Goal: Check status: Check status

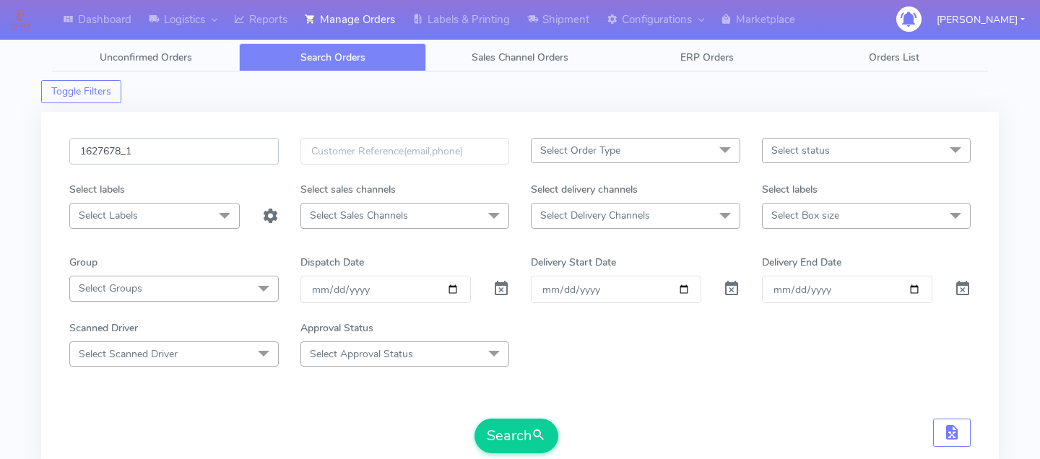
click at [220, 155] on input "1627678_1" at bounding box center [173, 151] width 209 height 27
paste input "1628086"
type input "1628086"
click at [521, 419] on button "Search" at bounding box center [516, 436] width 84 height 35
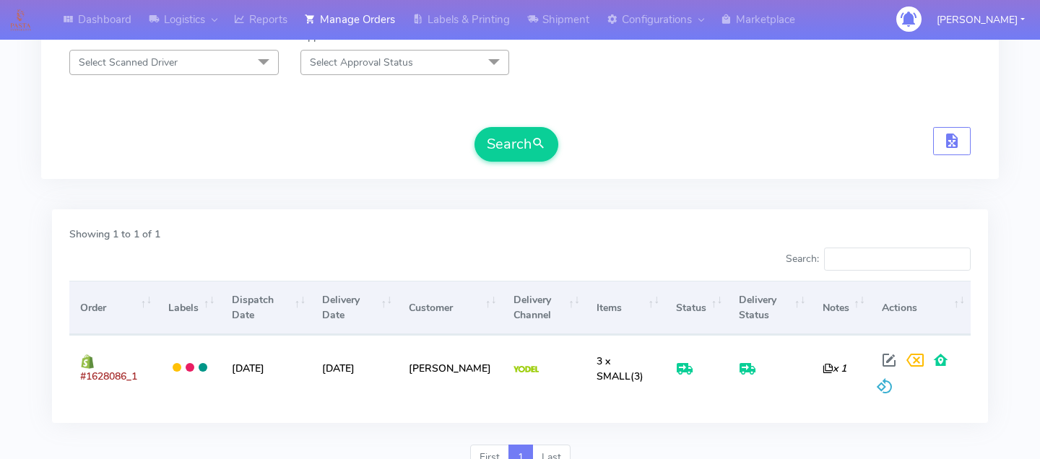
scroll to position [292, 0]
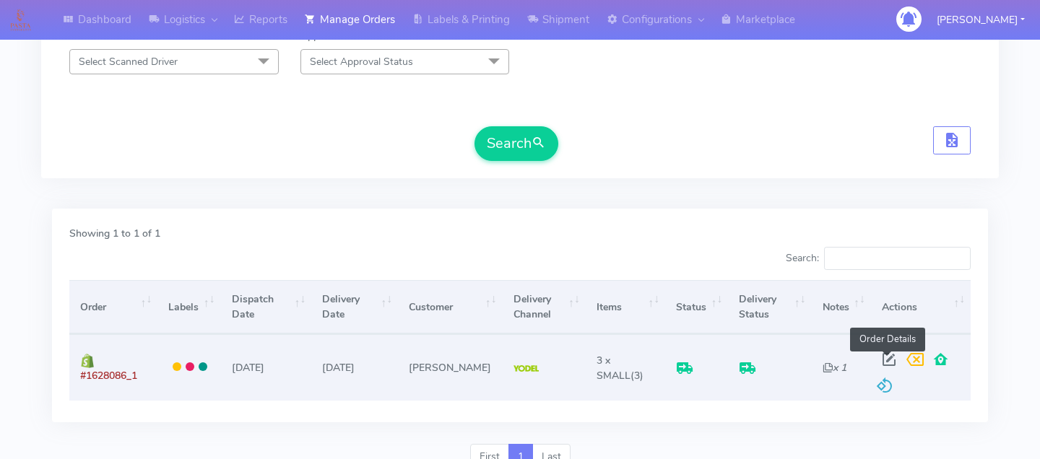
click at [883, 356] on span at bounding box center [889, 363] width 26 height 14
select select "5"
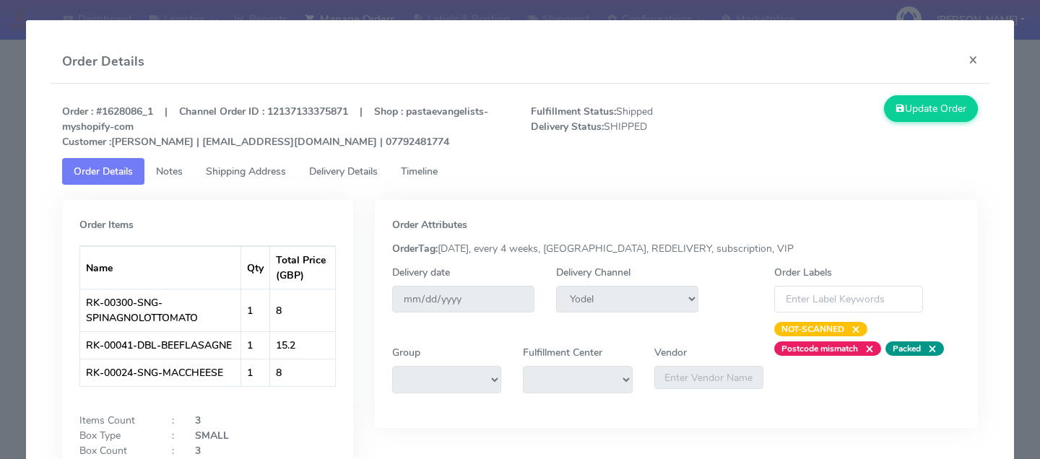
click at [373, 166] on span "Delivery Details" at bounding box center [343, 172] width 69 height 14
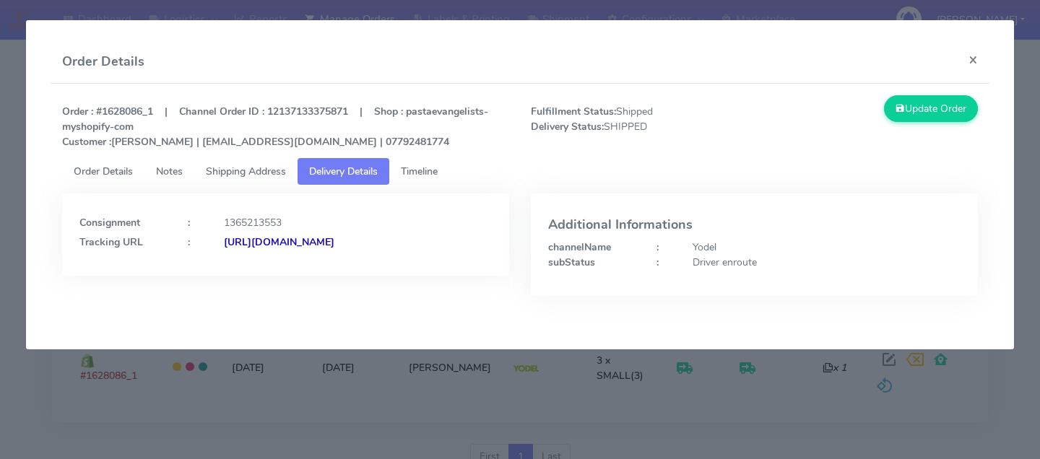
click at [334, 249] on strong "[URL][DOMAIN_NAME]" at bounding box center [279, 242] width 110 height 14
click at [171, 381] on modal-container "Order Details × Order : #1628086_1 | Channel Order ID : 12137133375871 | Shop :…" at bounding box center [520, 229] width 1040 height 459
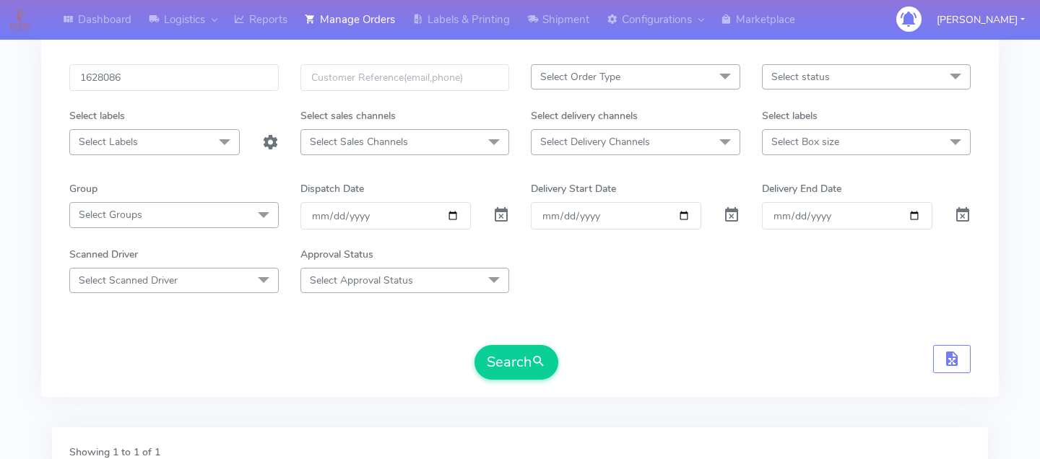
scroll to position [0, 0]
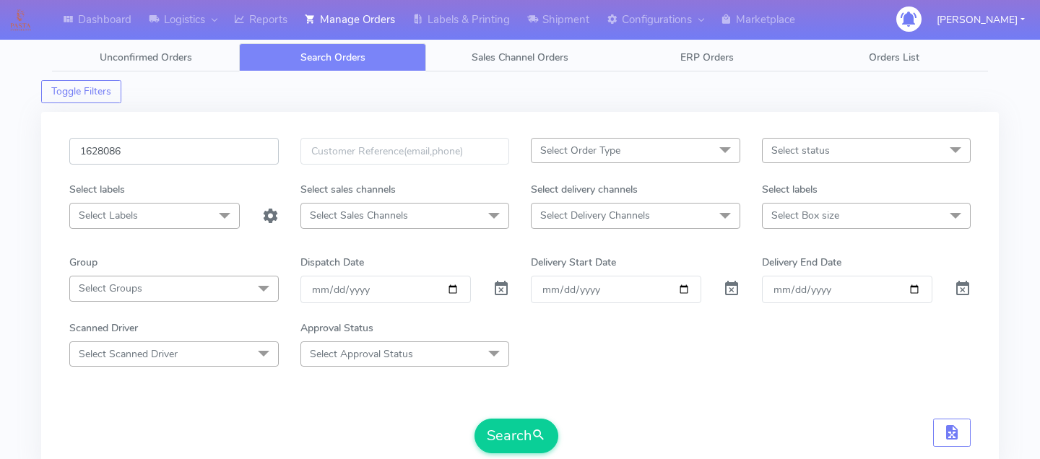
click at [176, 152] on input "1628086" at bounding box center [173, 151] width 209 height 27
paste input "1628203"
type input "1628203"
click at [525, 430] on button "Search" at bounding box center [516, 436] width 84 height 35
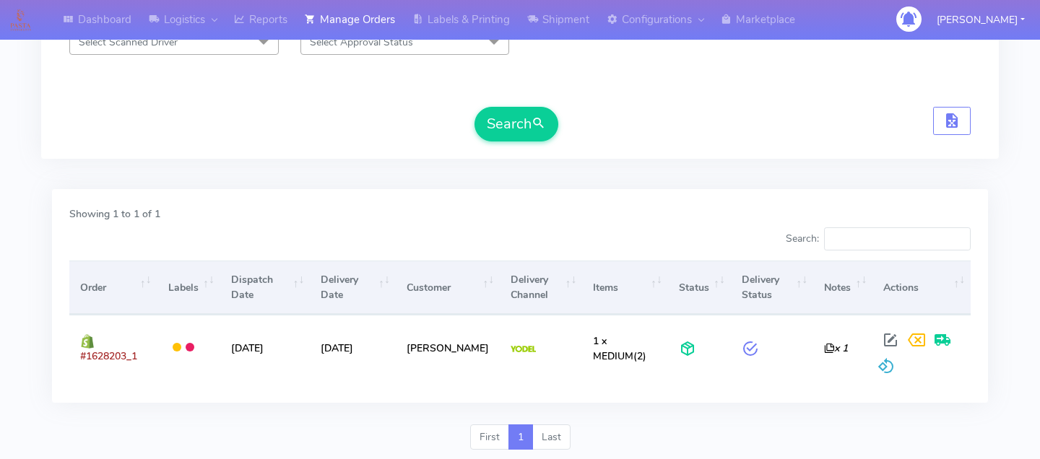
scroll to position [316, 0]
